Goal: Information Seeking & Learning: Check status

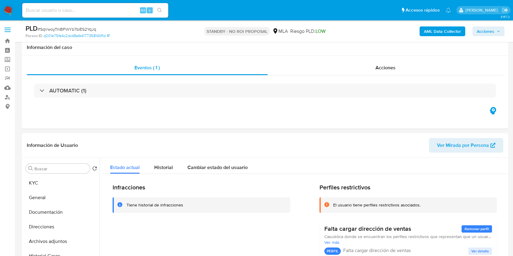
select select "10"
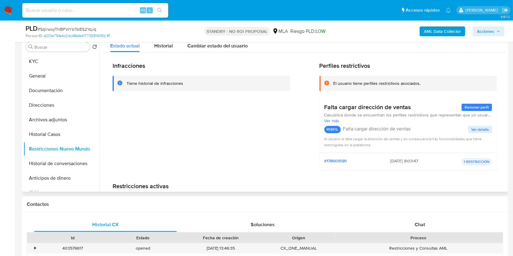
click at [243, 78] on div "Tiene historial de infracciones" at bounding box center [201, 84] width 178 height 16
click at [133, 8] on input at bounding box center [95, 10] width 146 height 8
paste input "9WNnbd0NxjPGmUU50iFZrRSt"
type input "9WNnbd0NxjPGmUU50iFZrRSt"
click at [166, 9] on div "9WNnbd0NxjPGmUU50iFZrRSt Alt s" at bounding box center [95, 10] width 146 height 17
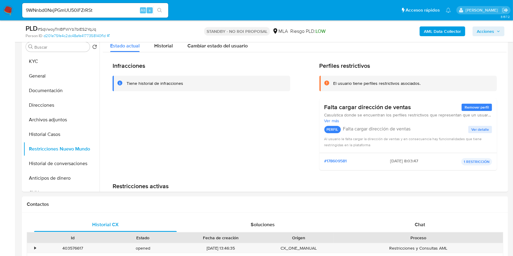
click at [160, 14] on button "search-icon" at bounding box center [159, 10] width 12 height 9
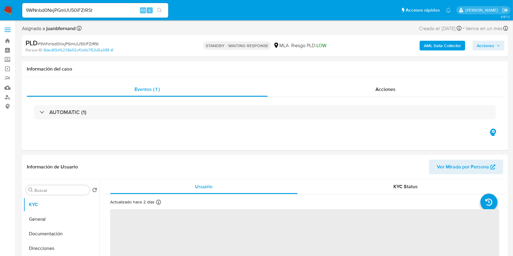
select select "10"
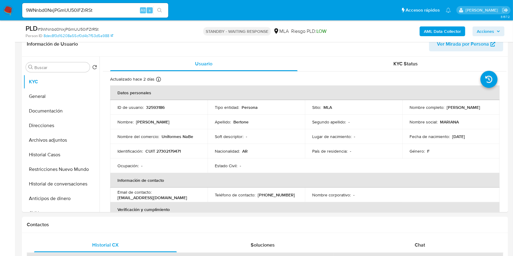
scroll to position [40, 0]
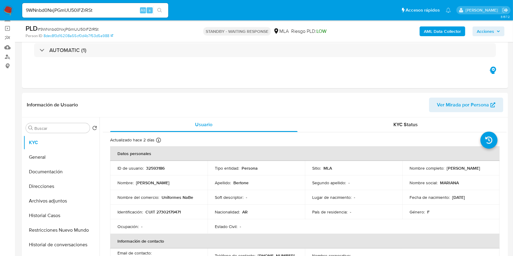
click at [123, 7] on input "9WNnbd0NxjPGmUU50iFZrRSt" at bounding box center [95, 10] width 146 height 8
paste input "iuRh3DbwUjwDo5U8iheynKR1"
type input "iuRh3DbwUjwDo5U8iheynKR1"
click at [170, 11] on ul "Pausado Ver notificaciones iuRh3DbwUjwDo5U8iheynKR1 Alt s Accesos rápidos Presi…" at bounding box center [236, 9] width 434 height 15
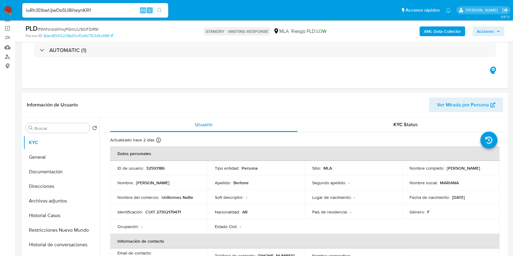
click at [164, 12] on button "search-icon" at bounding box center [159, 10] width 12 height 9
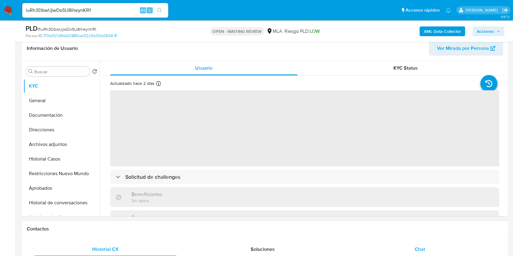
scroll to position [162, 0]
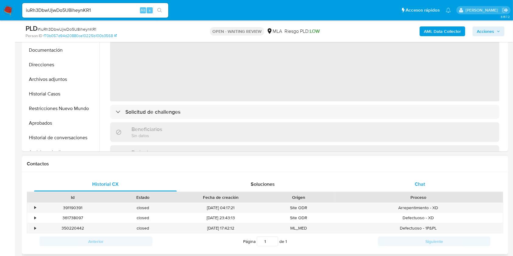
click at [455, 181] on div "Chat" at bounding box center [419, 184] width 143 height 15
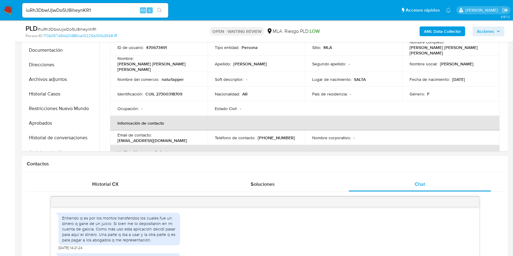
scroll to position [394, 0]
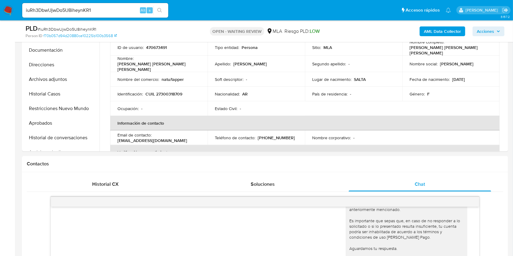
select select "10"
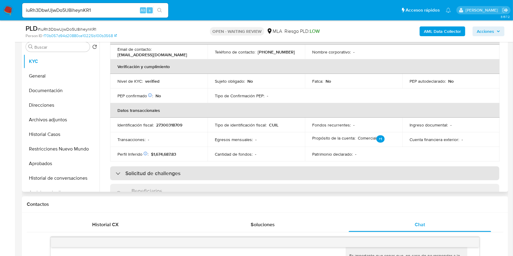
scroll to position [314, 0]
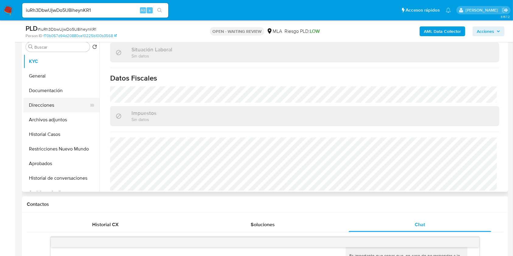
click at [53, 105] on button "Direcciones" at bounding box center [58, 105] width 71 height 15
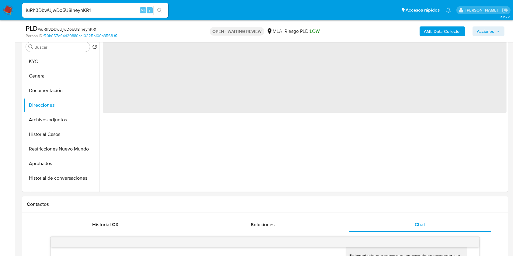
scroll to position [0, 0]
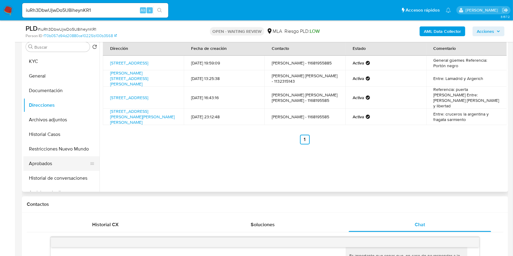
click at [69, 164] on button "Aprobados" at bounding box center [58, 163] width 71 height 15
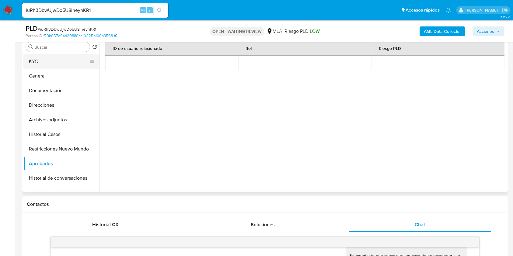
click at [46, 62] on button "KYC" at bounding box center [58, 61] width 71 height 15
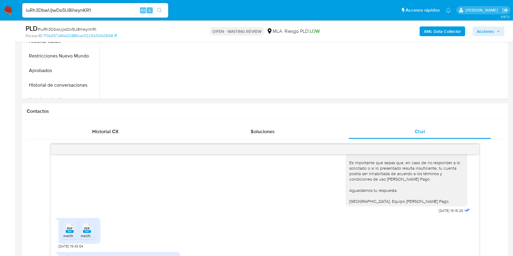
scroll to position [324, 0]
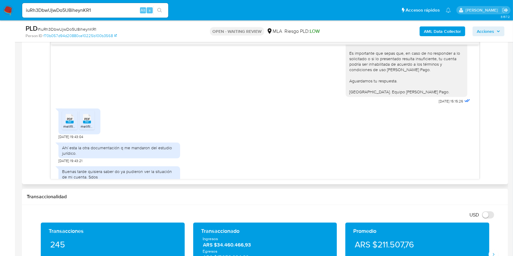
click at [59, 134] on span "01/09/2025 19:43:04" at bounding box center [70, 136] width 25 height 5
drag, startPoint x: 59, startPoint y: 124, endPoint x: 70, endPoint y: 124, distance: 11.6
click at [70, 134] on span "01/09/2025 19:43:04" at bounding box center [70, 136] width 25 height 5
copy span "01/09/2025"
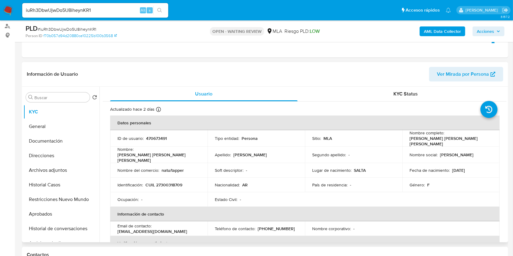
scroll to position [122, 0]
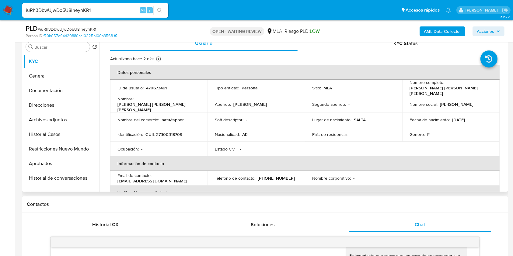
click at [411, 90] on p "Rita Andrea Veronica Tarifa Sotomayor" at bounding box center [449, 90] width 80 height 11
drag, startPoint x: 411, startPoint y: 90, endPoint x: 464, endPoint y: 89, distance: 53.2
click at [464, 89] on p "Rita Andrea Veronica Tarifa Sotomayor" at bounding box center [449, 90] width 80 height 11
copy p "Rita Andrea Veronica Tarifa Sotomayor"
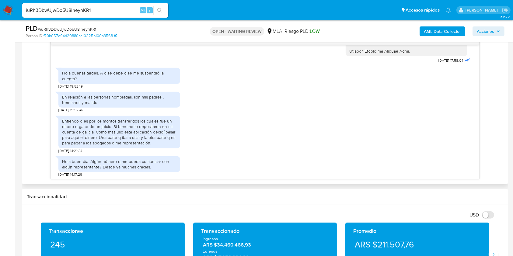
scroll to position [730, 0]
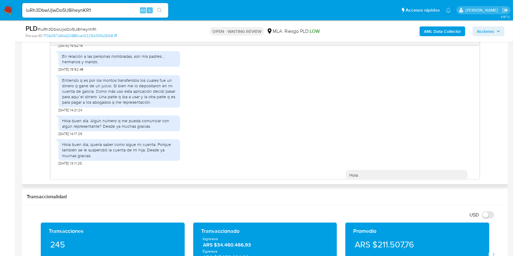
click at [68, 85] on div "Entiendo q es por los montos transferidos los cuales fue un dinero q gane de un…" at bounding box center [119, 92] width 114 height 28
click at [97, 86] on div "Entiendo q es por los montos transferidos los cuales fue un dinero q gane de un…" at bounding box center [119, 92] width 114 height 28
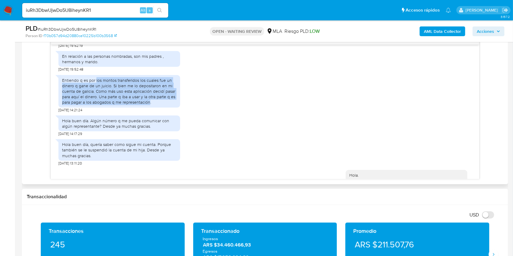
drag, startPoint x: 97, startPoint y: 86, endPoint x: 148, endPoint y: 106, distance: 54.6
click at [148, 105] on div "Entiendo q es por los montos transferidos los cuales fue un dinero q gane de un…" at bounding box center [119, 92] width 114 height 28
copy div "los montos transferidos los cuales fue un dinero q gane de un juicio. Si bien m…"
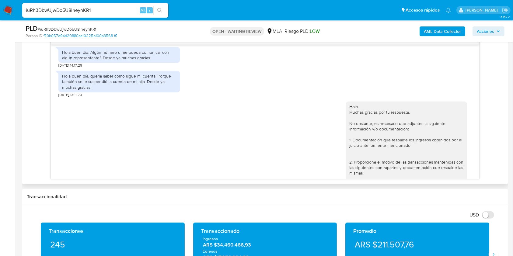
scroll to position [708, 0]
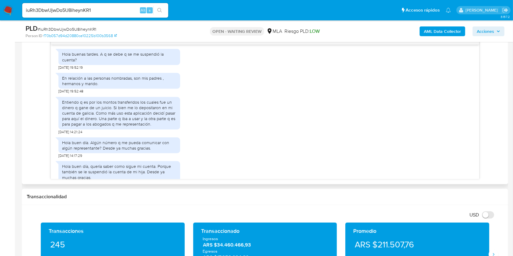
click at [63, 83] on div "En relación a las personas nombradas, son mis padres , hermanos y marido." at bounding box center [119, 80] width 114 height 11
drag, startPoint x: 63, startPoint y: 83, endPoint x: 92, endPoint y: 89, distance: 29.7
click at [92, 86] on div "En relación a las personas nombradas, son mis padres , hermanos y marido." at bounding box center [119, 80] width 114 height 11
copy div "En relación a las personas nombradas, son mis padres , hermanos y marido"
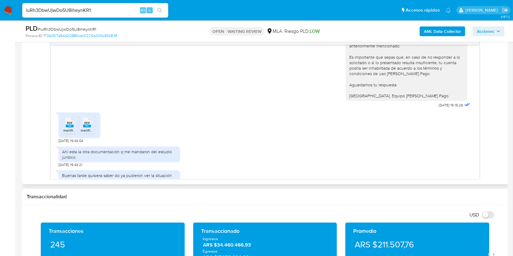
scroll to position [1154, 0]
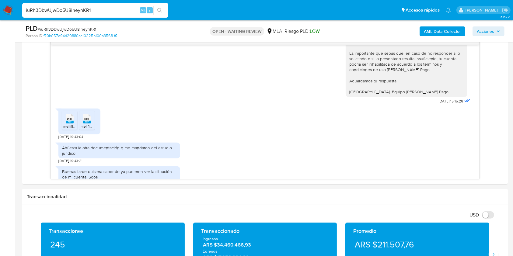
click at [102, 6] on input "iuRh3DbwUjwDo5U8iheynKR1" at bounding box center [95, 10] width 146 height 8
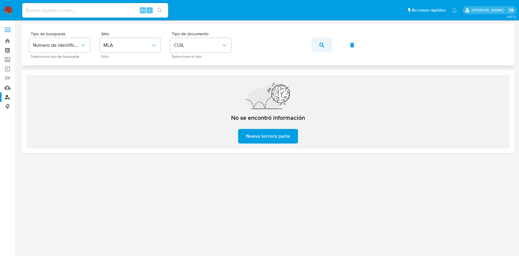
click at [316, 46] on button "button" at bounding box center [321, 45] width 21 height 15
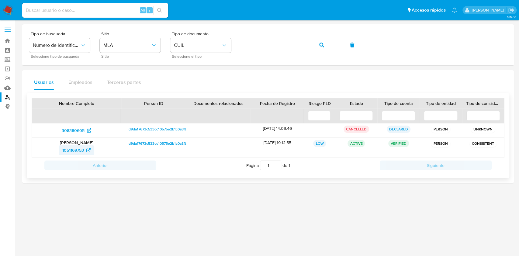
click at [84, 148] on span "1051169753" at bounding box center [73, 150] width 22 height 10
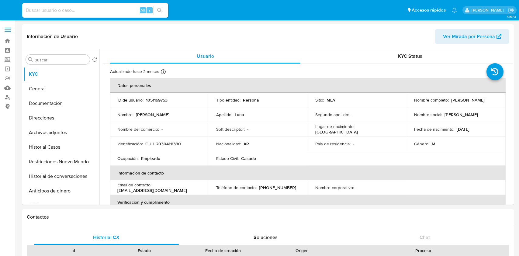
select select "10"
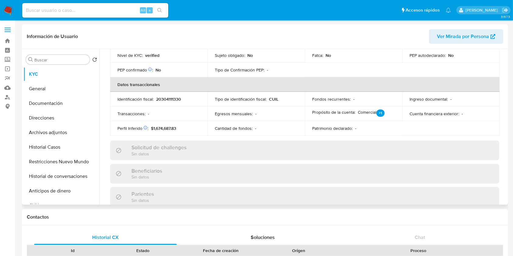
scroll to position [320, 0]
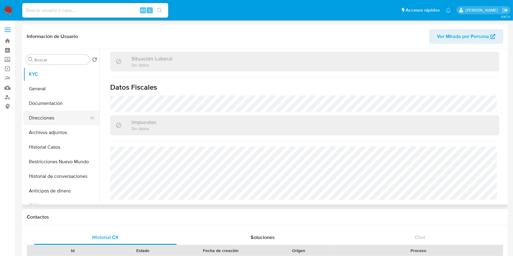
click at [53, 116] on button "Direcciones" at bounding box center [58, 118] width 71 height 15
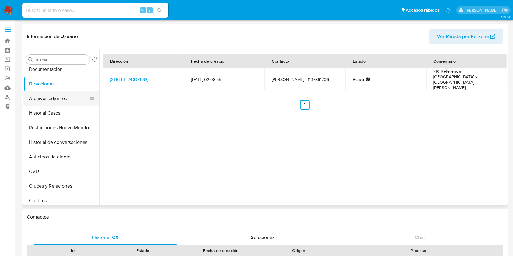
scroll to position [0, 0]
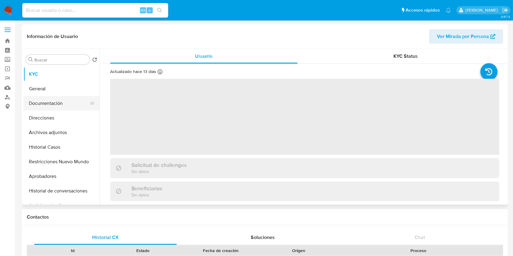
click at [64, 102] on button "Documentación" at bounding box center [58, 103] width 71 height 15
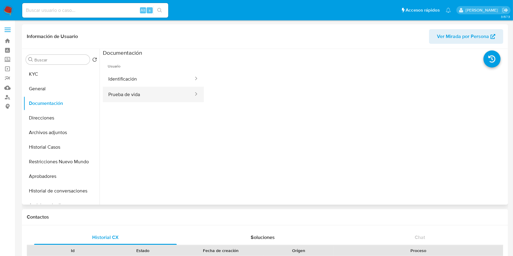
select select "10"
click at [159, 83] on button "Identificación" at bounding box center [148, 79] width 91 height 16
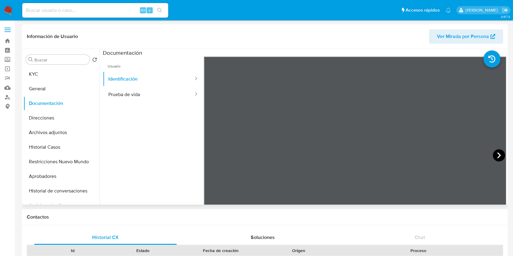
click at [494, 154] on icon at bounding box center [499, 155] width 12 height 12
click at [61, 72] on button "KYC" at bounding box center [58, 74] width 71 height 15
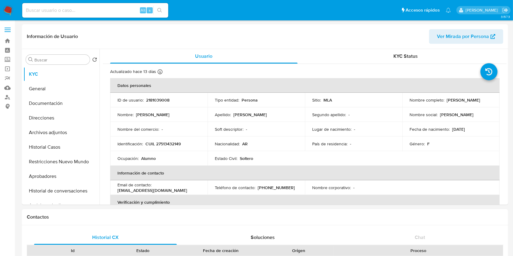
click at [187, 188] on p "kimey1587@gmail.com" at bounding box center [152, 190] width 70 height 5
drag, startPoint x: 193, startPoint y: 187, endPoint x: 163, endPoint y: 189, distance: 30.2
click at [163, 189] on p "kimey1587@gmail.com" at bounding box center [152, 190] width 70 height 5
copy p "kimey1587@gmail.com"
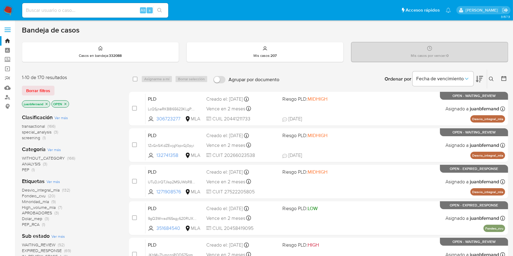
click at [59, 9] on input at bounding box center [95, 10] width 146 height 8
paste input "6flTQhTcLiGnpsEdiRgkAFlF"
type input "6flTQhTcLiGnpsEdiRgkAFlF"
click at [157, 9] on icon "search-icon" at bounding box center [159, 10] width 5 height 5
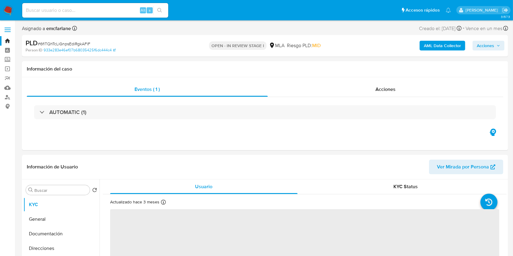
select select "10"
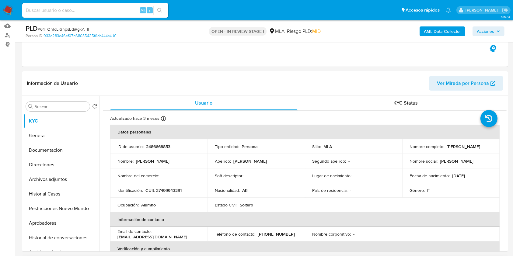
scroll to position [202, 0]
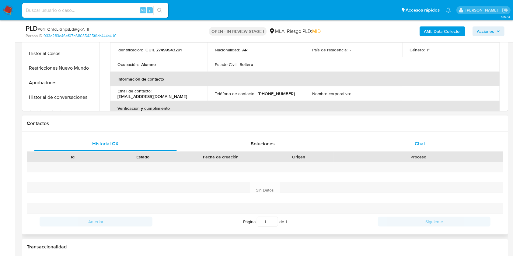
click at [429, 147] on div "Chat" at bounding box center [419, 144] width 143 height 15
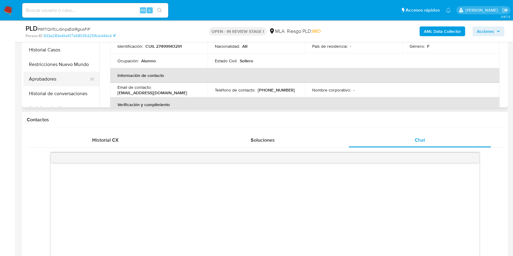
scroll to position [162, 0]
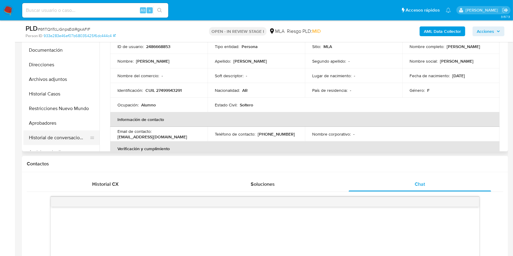
click at [49, 132] on button "Historial de conversaciones" at bounding box center [58, 137] width 71 height 15
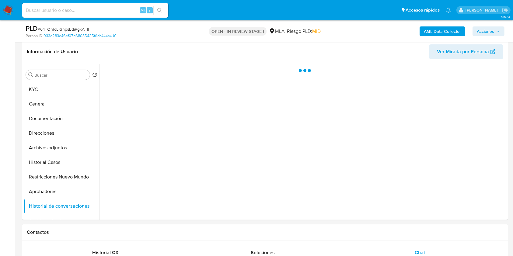
scroll to position [81, 0]
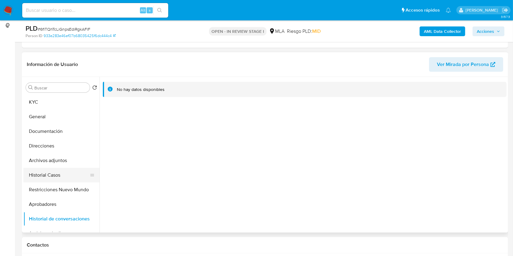
click at [54, 176] on button "Historial Casos" at bounding box center [58, 175] width 71 height 15
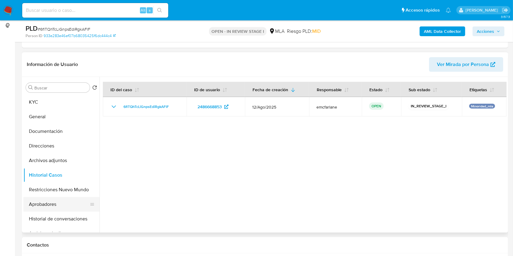
click at [51, 201] on button "Aprobadores" at bounding box center [58, 204] width 71 height 15
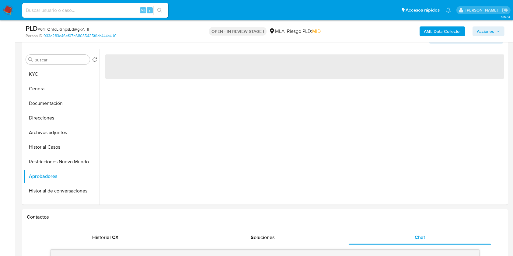
scroll to position [122, 0]
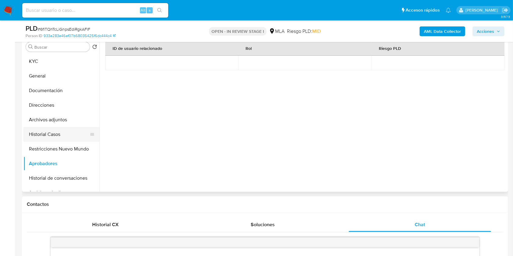
click at [64, 133] on button "Historial Casos" at bounding box center [58, 134] width 71 height 15
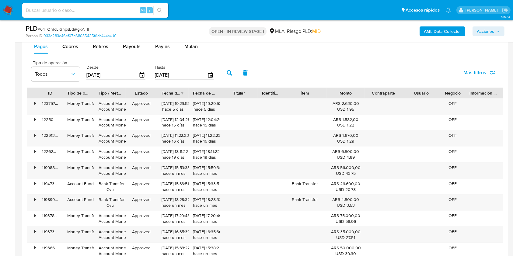
scroll to position [855, 0]
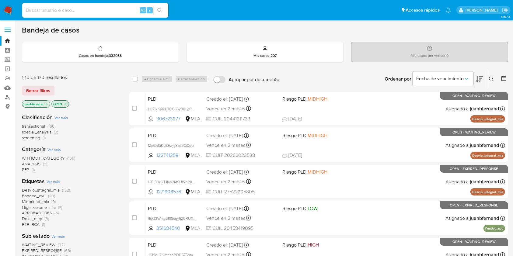
click at [66, 14] on input at bounding box center [95, 10] width 146 height 8
paste input "R4Yg16MeHICXVFtz85fSbkHh"
type input "R4Yg16MeHICXVFtz85fSbkHh"
click at [161, 12] on icon "search-icon" at bounding box center [159, 10] width 5 height 5
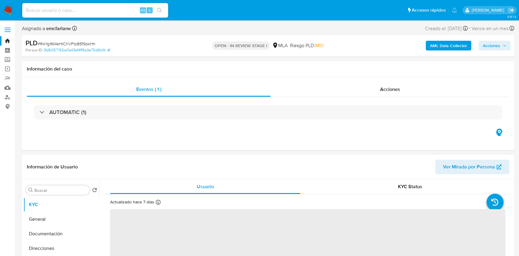
select select "10"
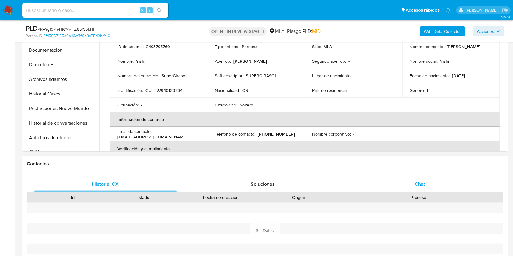
click at [419, 181] on span "Chat" at bounding box center [419, 184] width 10 height 7
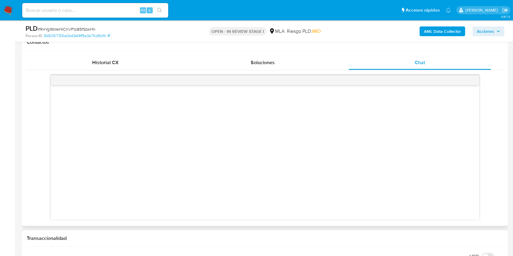
scroll to position [162, 0]
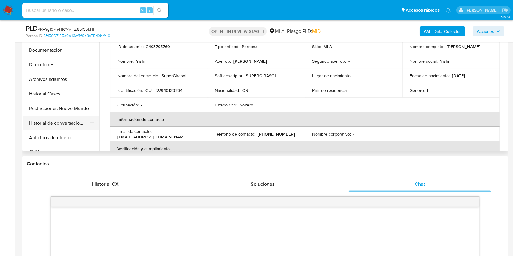
click at [56, 122] on button "Historial de conversaciones" at bounding box center [58, 123] width 71 height 15
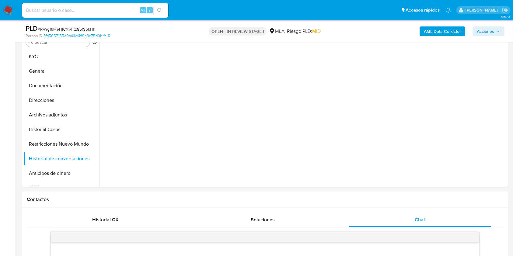
scroll to position [81, 0]
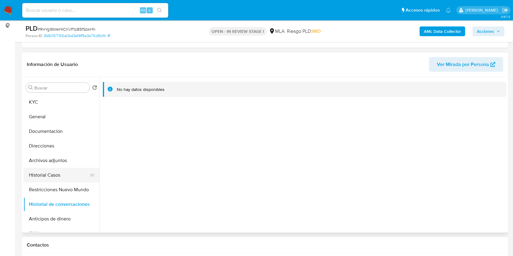
click at [48, 178] on button "Historial Casos" at bounding box center [58, 175] width 71 height 15
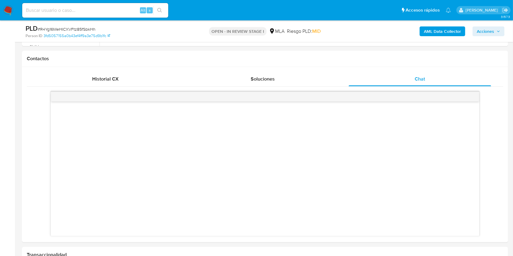
scroll to position [64, 0]
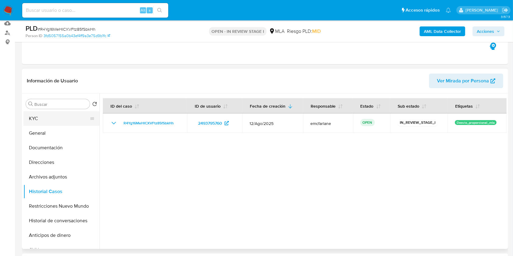
click at [47, 122] on button "KYC" at bounding box center [58, 118] width 71 height 15
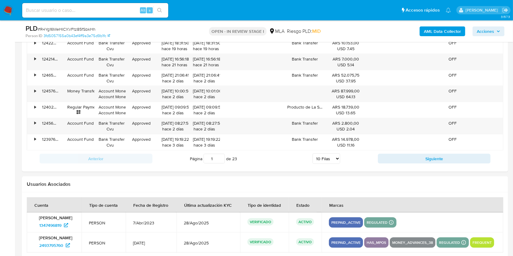
scroll to position [875, 0]
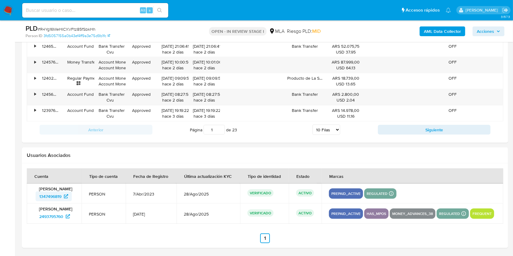
click at [61, 195] on span "1347496819" at bounding box center [50, 197] width 22 height 10
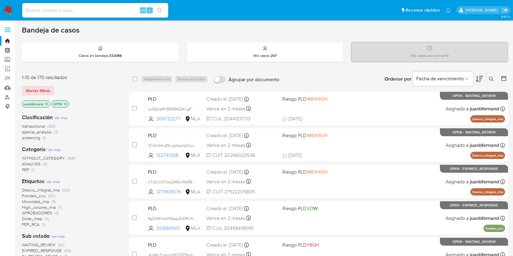
click at [116, 16] on div "Alt s" at bounding box center [95, 10] width 146 height 15
click at [118, 11] on input at bounding box center [95, 10] width 146 height 8
paste input "2g5CjEYDzYUfsiS72hoD57mQ"
type input "2g5CjEYDzYUfsiS72hoD57mQ"
drag, startPoint x: 156, startPoint y: 12, endPoint x: 158, endPoint y: 16, distance: 4.8
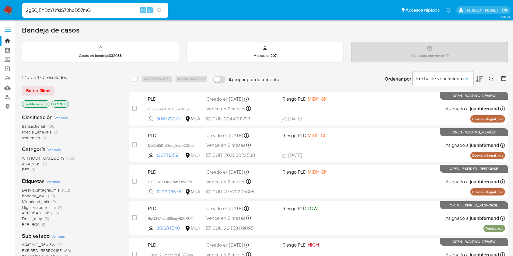
click at [157, 12] on button "search-icon" at bounding box center [159, 10] width 12 height 9
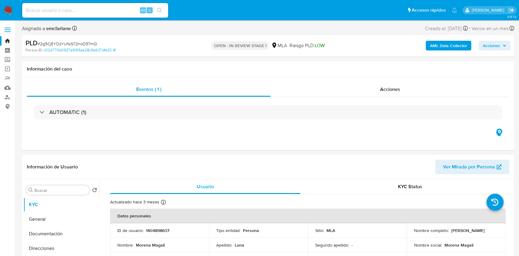
select select "10"
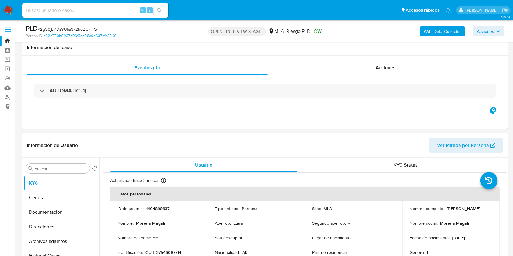
scroll to position [202, 0]
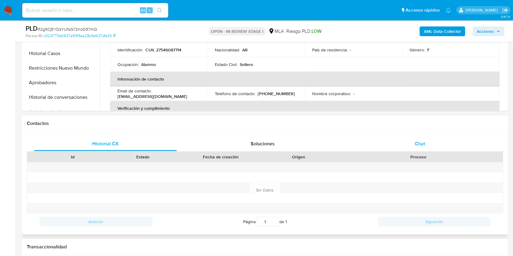
click at [466, 141] on div "Chat" at bounding box center [419, 144] width 143 height 15
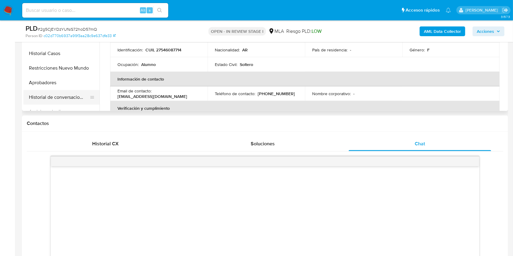
click at [47, 97] on button "Historial de conversaciones" at bounding box center [58, 97] width 71 height 15
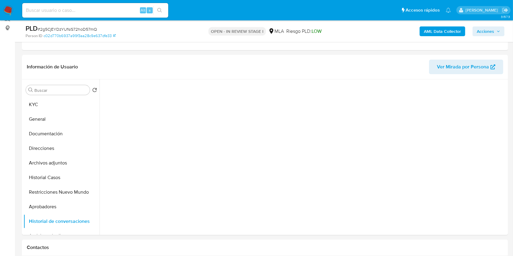
scroll to position [81, 0]
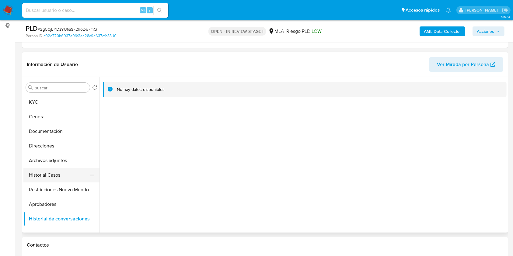
click at [61, 174] on button "Historial Casos" at bounding box center [58, 175] width 71 height 15
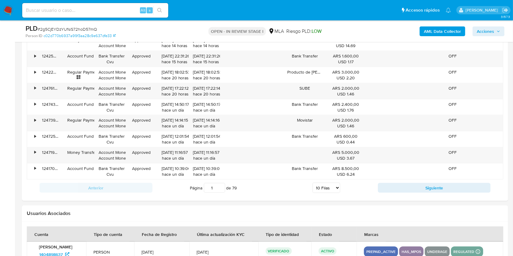
scroll to position [874, 0]
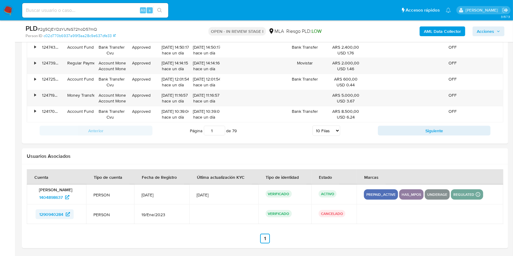
click at [57, 212] on span "1290940284" at bounding box center [51, 214] width 24 height 10
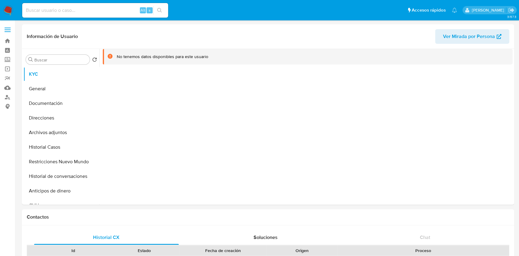
select select "10"
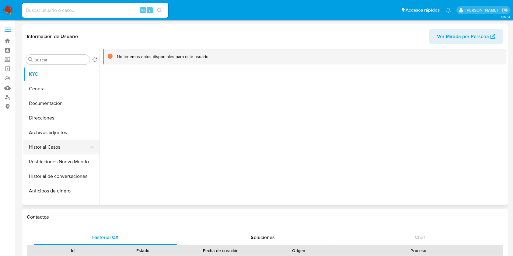
click at [51, 145] on button "Historial Casos" at bounding box center [58, 147] width 71 height 15
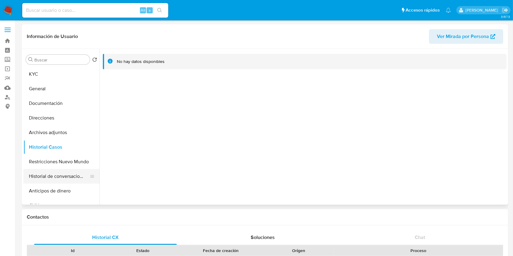
click at [53, 175] on button "Historial de conversaciones" at bounding box center [58, 176] width 71 height 15
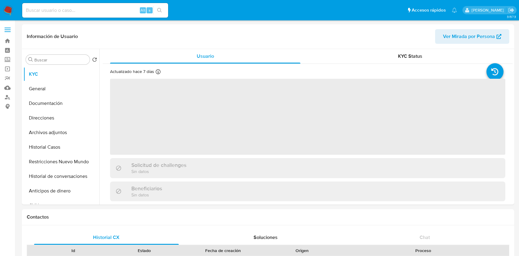
select select "10"
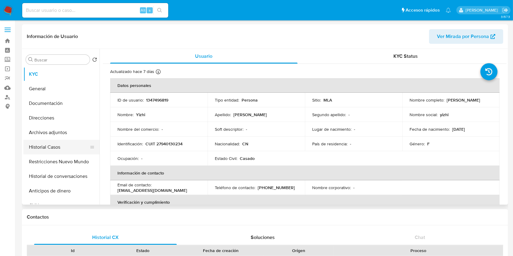
click at [56, 147] on button "Historial Casos" at bounding box center [58, 147] width 71 height 15
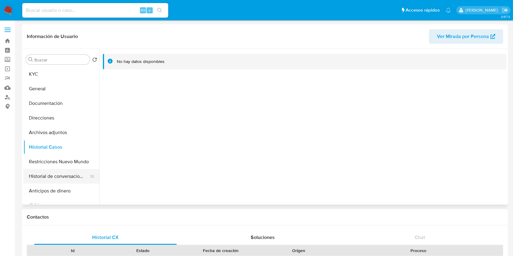
click at [53, 174] on button "Historial de conversaciones" at bounding box center [58, 176] width 71 height 15
